Goal: Transaction & Acquisition: Book appointment/travel/reservation

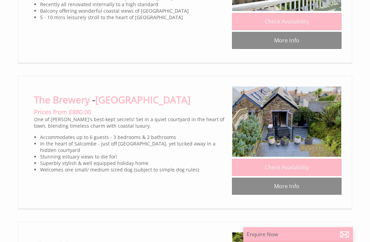
scroll to position [1563, 0]
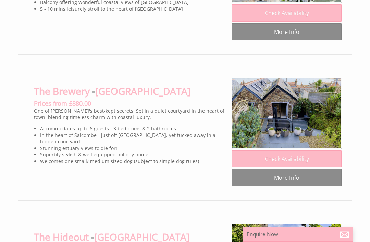
click at [118, 98] on link "[GEOGRAPHIC_DATA]" at bounding box center [142, 91] width 95 height 13
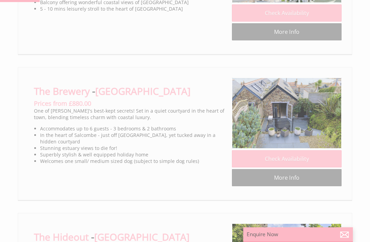
click at [305, 118] on img at bounding box center [287, 113] width 110 height 71
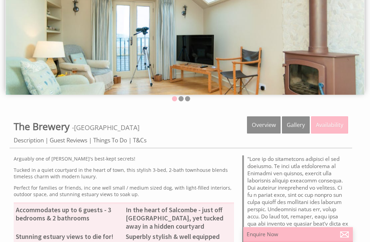
scroll to position [83, 0]
click at [74, 144] on link "Guest Reviews" at bounding box center [69, 140] width 38 height 8
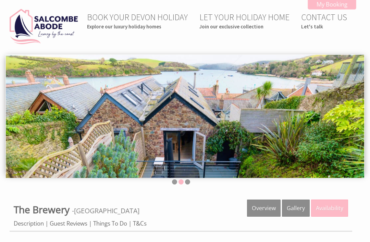
click at [297, 207] on link "Gallery" at bounding box center [296, 208] width 28 height 17
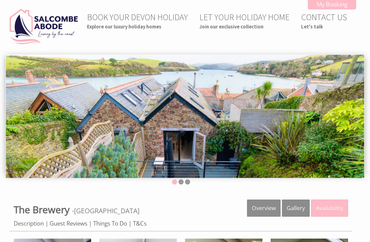
click at [296, 210] on link "Gallery" at bounding box center [296, 208] width 28 height 17
